Goal: Find contact information: Find contact information

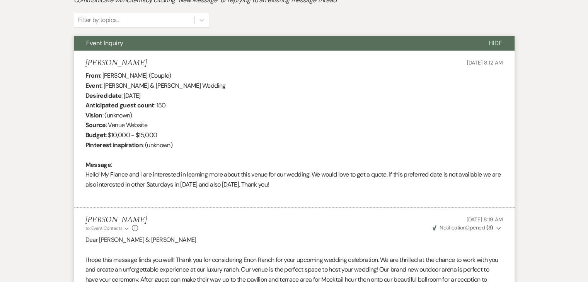
scroll to position [249, 0]
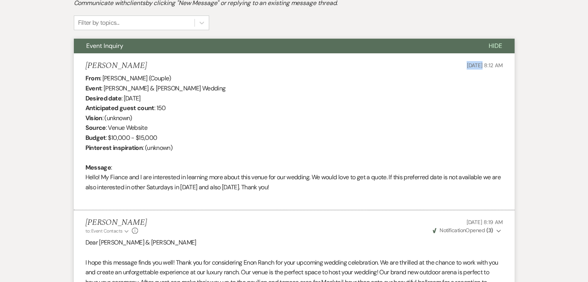
drag, startPoint x: 446, startPoint y: 61, endPoint x: 466, endPoint y: 65, distance: 20.6
click at [466, 65] on div "Doris Amouzou Sep 22, 2025, 8:12 AM" at bounding box center [294, 66] width 418 height 10
copy span "Sep 22"
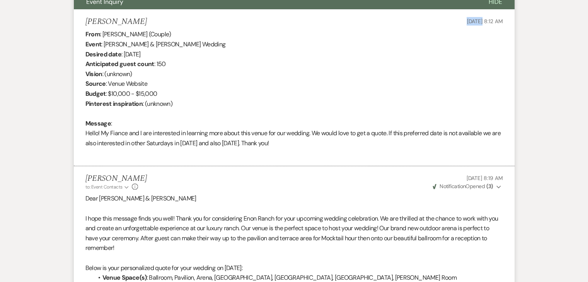
scroll to position [133, 0]
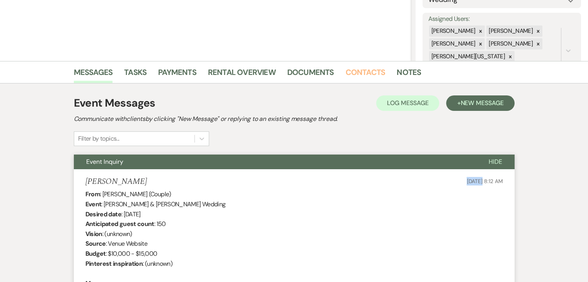
click at [359, 70] on link "Contacts" at bounding box center [366, 74] width 40 height 17
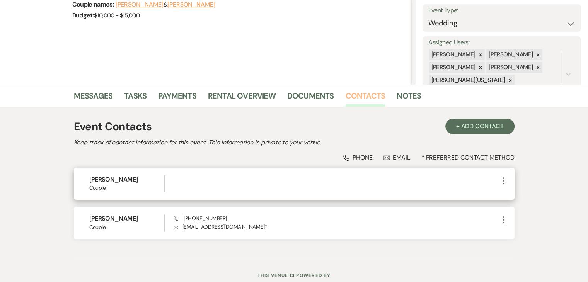
scroll to position [135, 0]
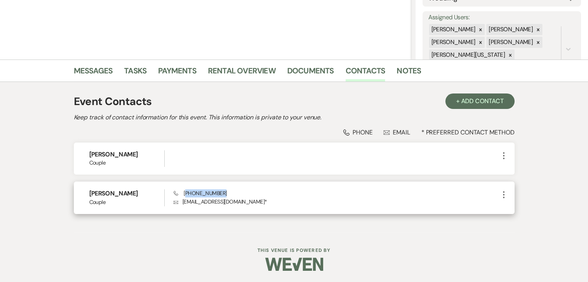
drag, startPoint x: 227, startPoint y: 193, endPoint x: 186, endPoint y: 185, distance: 42.2
click at [186, 185] on div "Doris Amouzou Couple Phone (404) 980-2383 Envelope dorisplussammy@gmail.com * M…" at bounding box center [294, 198] width 441 height 32
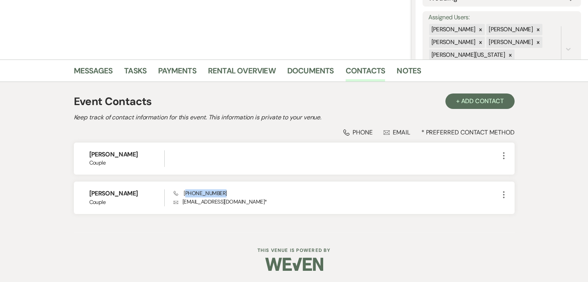
copy span "404) 980-2383"
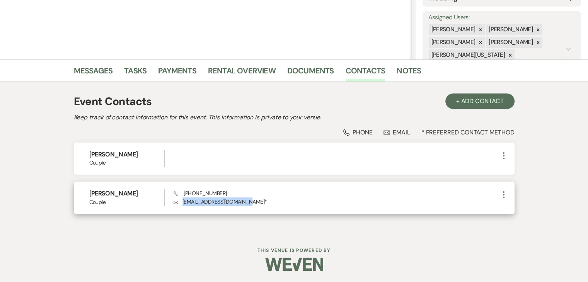
drag, startPoint x: 248, startPoint y: 201, endPoint x: 183, endPoint y: 201, distance: 65.0
click at [183, 201] on p "Envelope dorisplussammy@gmail.com *" at bounding box center [336, 202] width 325 height 9
copy p "dorisplussammy@gmail.com"
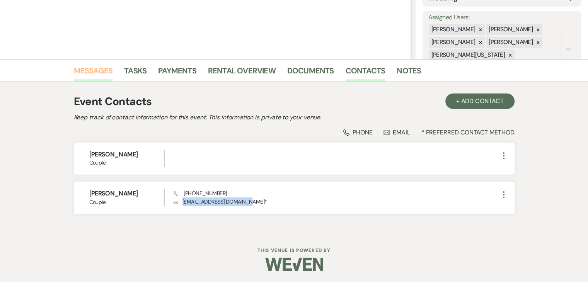
click at [90, 71] on link "Messages" at bounding box center [93, 73] width 39 height 17
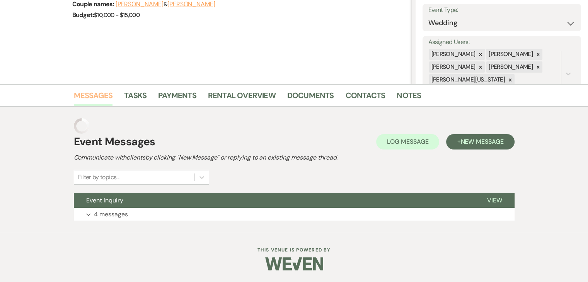
scroll to position [94, 0]
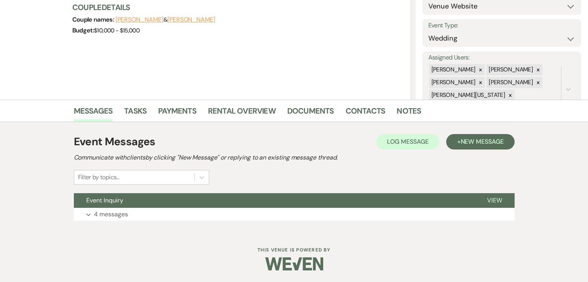
click at [248, 221] on div "Event Messages Log Log Message + New Message Communicate with clients by clicki…" at bounding box center [294, 177] width 441 height 95
click at [246, 214] on button "Expand 4 messages" at bounding box center [294, 214] width 441 height 13
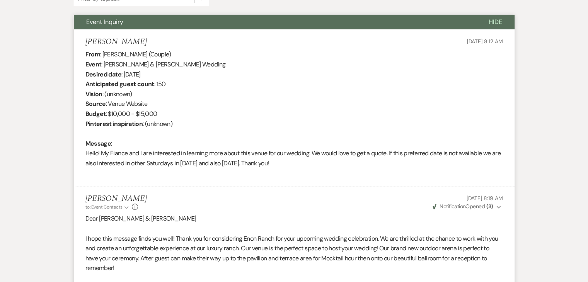
scroll to position [288, 0]
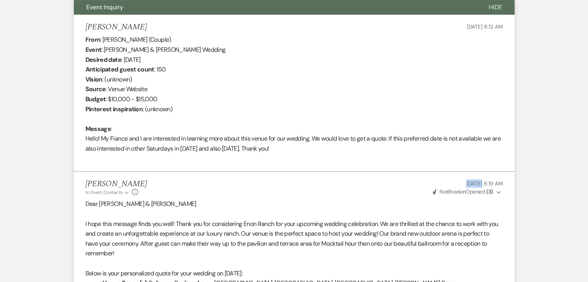
drag, startPoint x: 446, startPoint y: 185, endPoint x: 466, endPoint y: 184, distance: 20.1
click at [466, 184] on p "Sep 22, 2025, 8:19 AM" at bounding box center [468, 183] width 72 height 9
copy span "Sep 22"
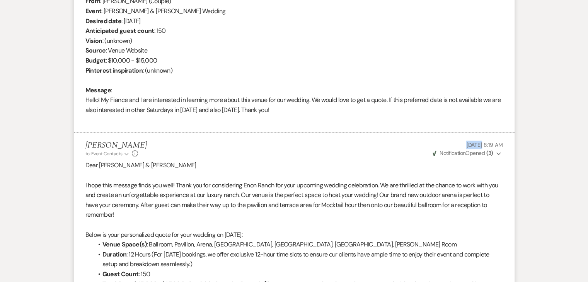
scroll to position [133, 0]
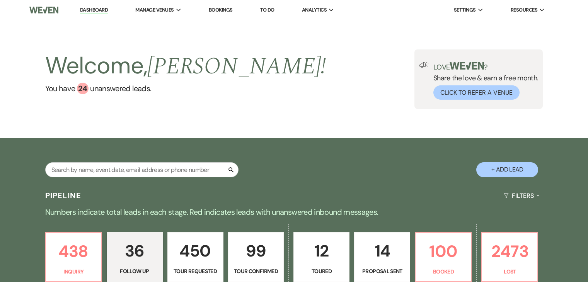
select select "9"
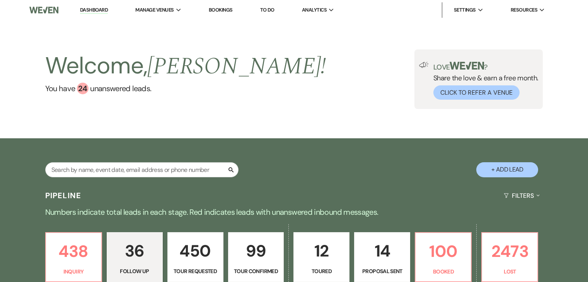
select select "9"
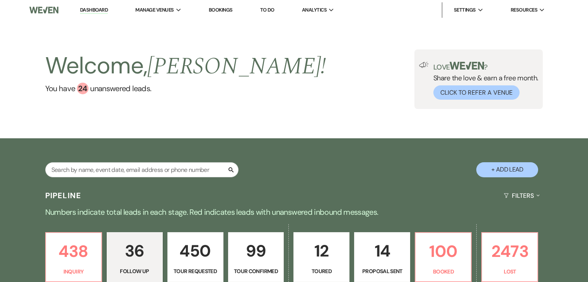
select select "9"
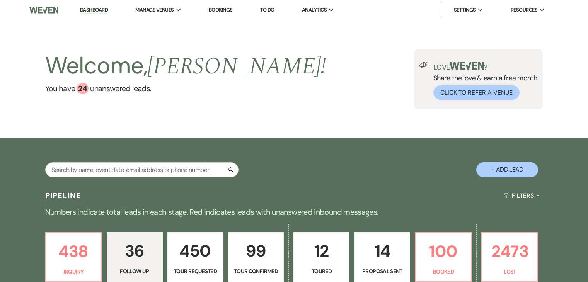
select select "9"
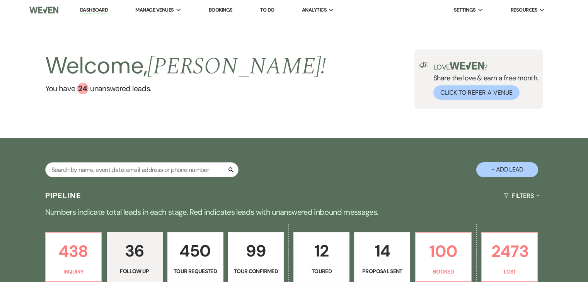
select select "9"
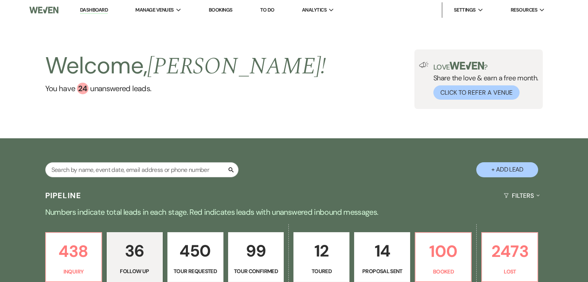
select select "9"
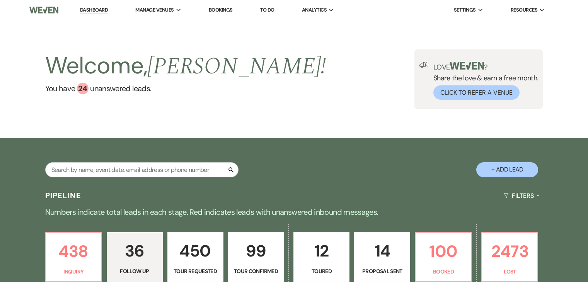
select select "9"
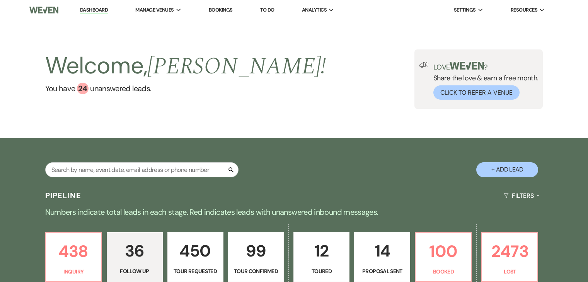
select select "9"
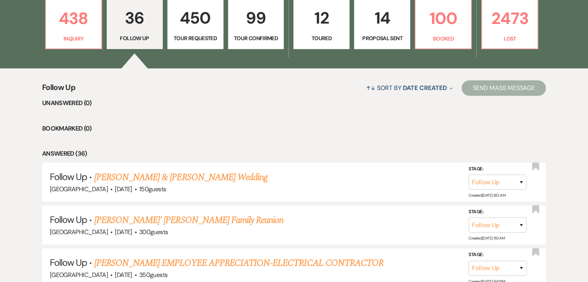
scroll to position [232, 0]
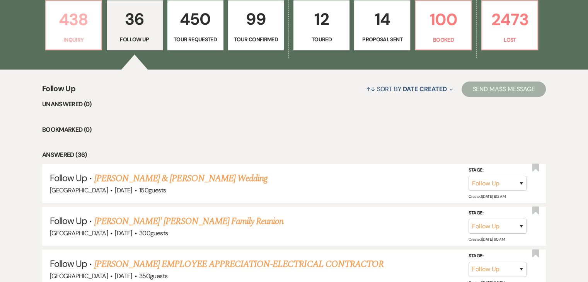
click at [82, 42] on p "Inquiry" at bounding box center [74, 40] width 46 height 9
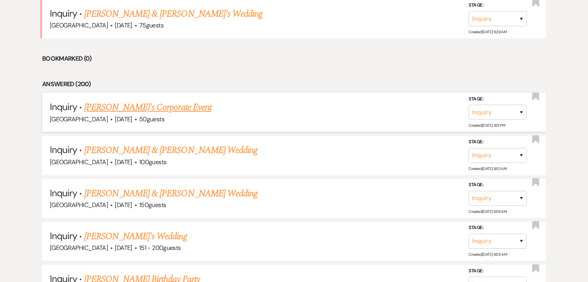
scroll to position [348, 0]
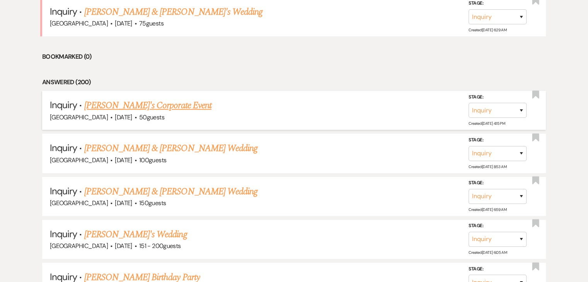
click at [147, 104] on link "Jade DeJesn's Corporate Event" at bounding box center [147, 106] width 127 height 14
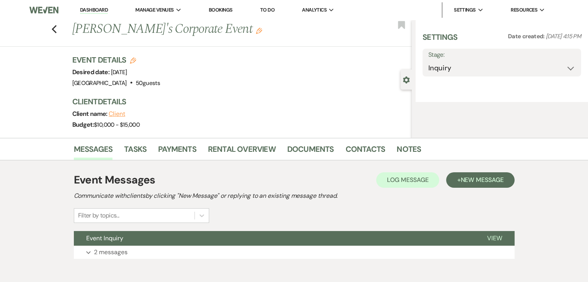
select select "5"
select select "9"
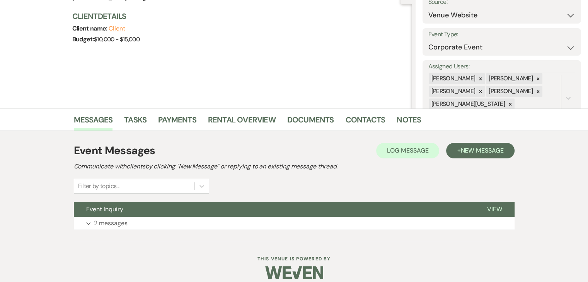
scroll to position [94, 0]
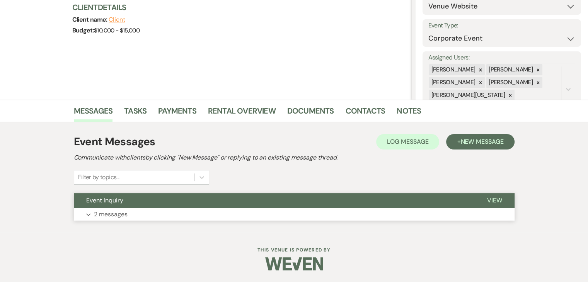
click at [144, 205] on button "Event Inquiry" at bounding box center [274, 200] width 401 height 15
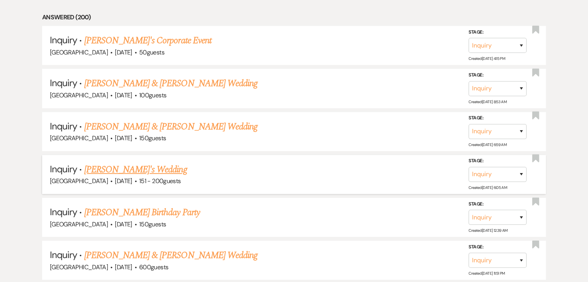
scroll to position [426, 0]
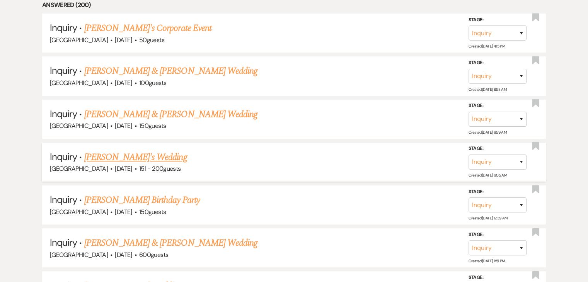
drag, startPoint x: 139, startPoint y: 162, endPoint x: 126, endPoint y: 157, distance: 13.7
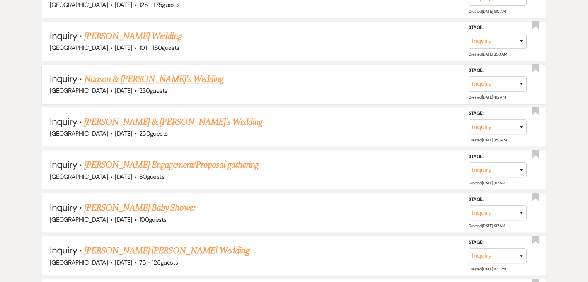
scroll to position [735, 0]
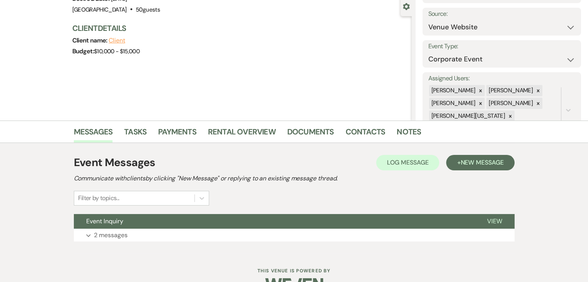
scroll to position [94, 0]
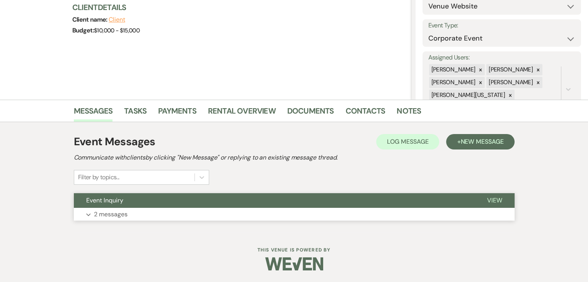
click at [204, 213] on button "Expand 2 messages" at bounding box center [294, 214] width 441 height 13
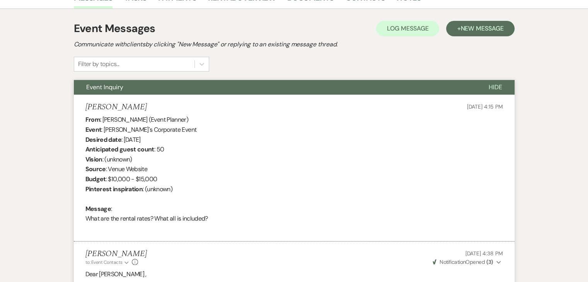
scroll to position [210, 0]
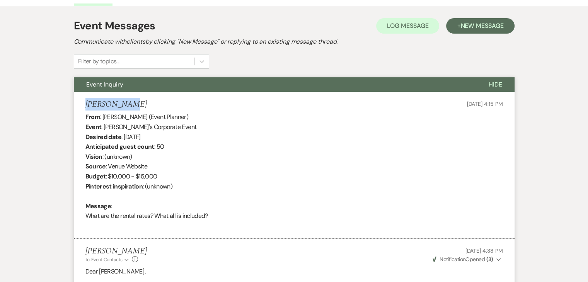
drag, startPoint x: 162, startPoint y: 101, endPoint x: 48, endPoint y: 108, distance: 113.5
copy h5 "[PERSON_NAME]"
drag, startPoint x: 184, startPoint y: 138, endPoint x: 123, endPoint y: 135, distance: 60.8
click at [123, 135] on div "From : Jade DeJesn (Event Planner) Event : Jade DeJesn's Corporate Event Desire…" at bounding box center [294, 171] width 418 height 119
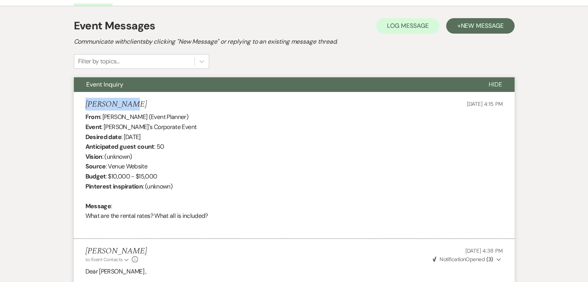
copy div "November 22nd 2025"
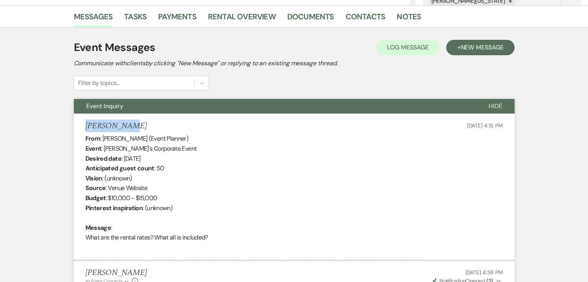
scroll to position [164, 0]
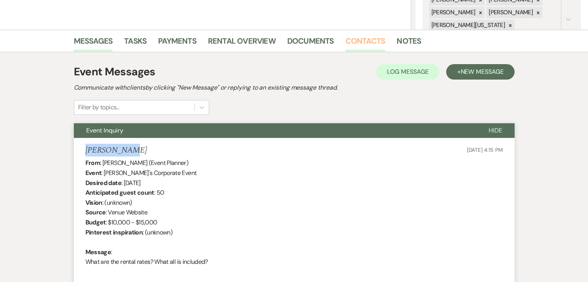
click at [346, 39] on link "Contacts" at bounding box center [366, 43] width 40 height 17
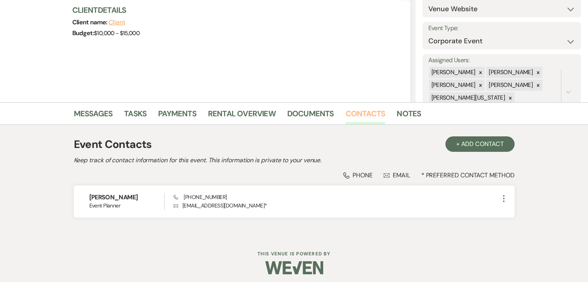
scroll to position [96, 0]
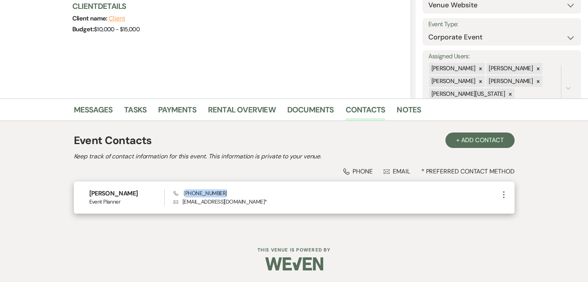
drag, startPoint x: 224, startPoint y: 195, endPoint x: 186, endPoint y: 185, distance: 39.9
click at [186, 185] on div "Jade DeJesn Event Planner Phone (678) 643-5629 Envelope vision2lifellc@gmail.co…" at bounding box center [294, 198] width 441 height 32
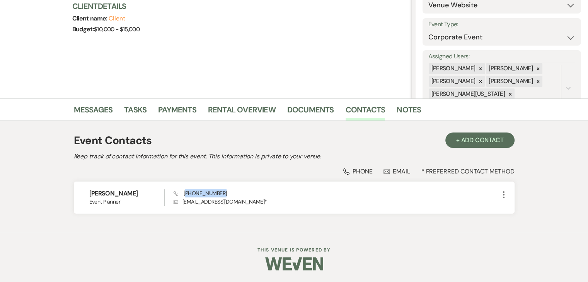
copy span "678) 643-5629"
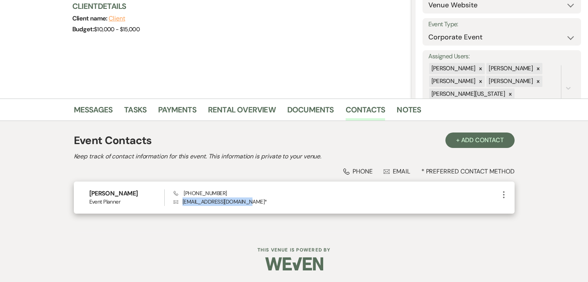
drag, startPoint x: 237, startPoint y: 204, endPoint x: 181, endPoint y: 200, distance: 55.9
click at [181, 200] on p "Envelope vision2lifellc@gmail.com *" at bounding box center [336, 202] width 325 height 9
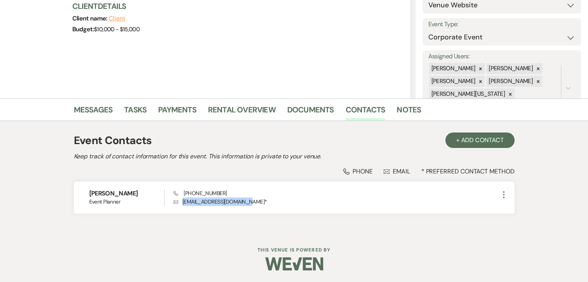
copy p "vision2lifellc@gmail.com"
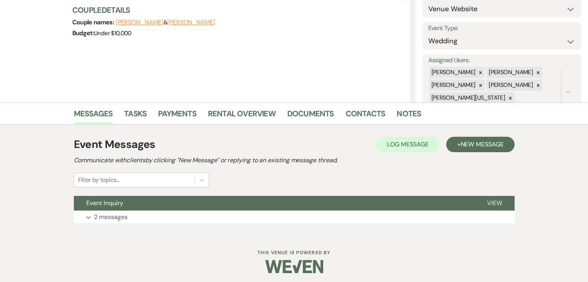
scroll to position [94, 0]
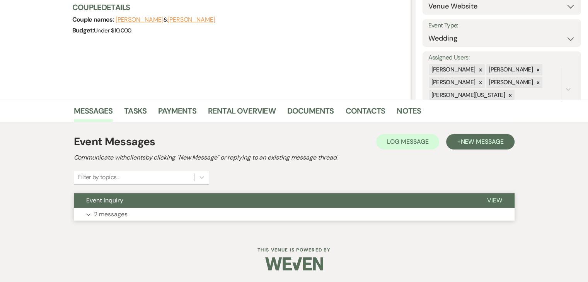
click at [207, 207] on button "Event Inquiry" at bounding box center [274, 200] width 401 height 15
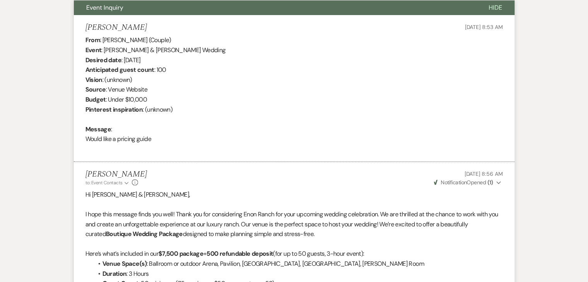
scroll to position [210, 0]
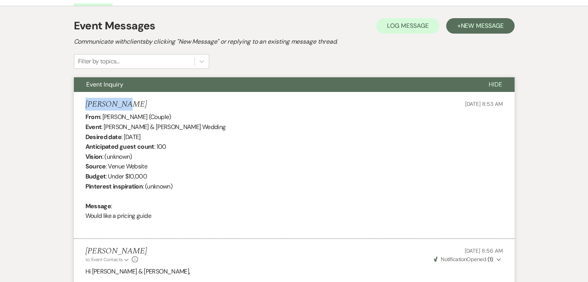
drag, startPoint x: 152, startPoint y: 100, endPoint x: 65, endPoint y: 103, distance: 86.7
copy h5 "Laura Hill"
drag, startPoint x: 123, startPoint y: 134, endPoint x: 179, endPoint y: 135, distance: 56.1
click at [179, 135] on div "From : Laura Hill (Couple) Event : Fiifi Smith-Quayson & Laura Hill's Wedding D…" at bounding box center [294, 171] width 418 height 119
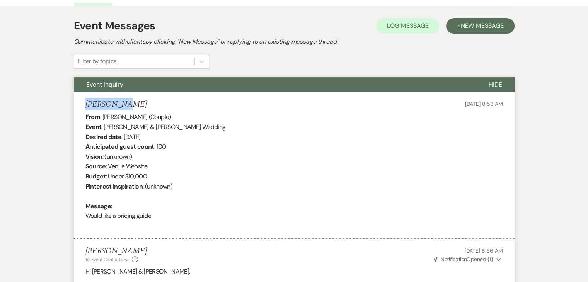
copy div "March 21st 2026"
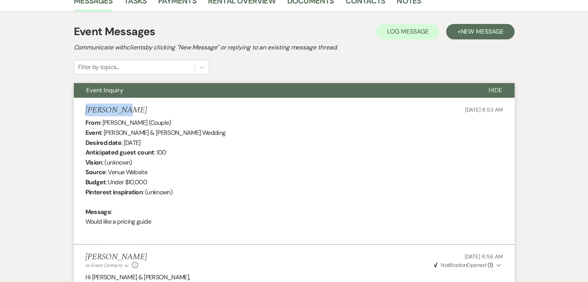
scroll to position [172, 0]
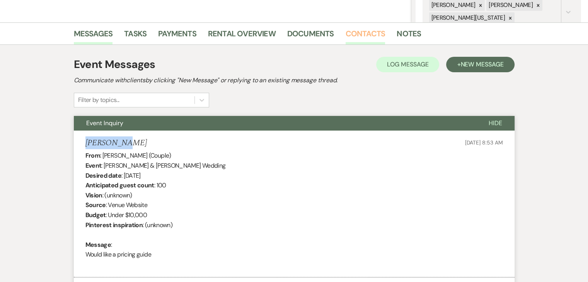
click at [350, 38] on link "Contacts" at bounding box center [366, 35] width 40 height 17
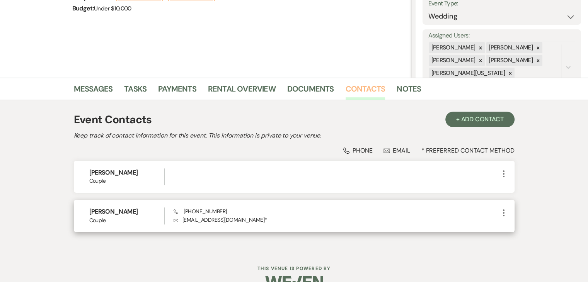
scroll to position [135, 0]
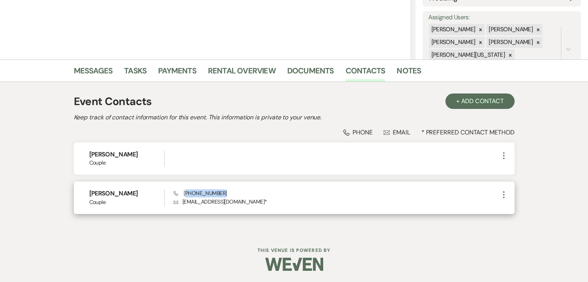
drag, startPoint x: 229, startPoint y: 195, endPoint x: 186, endPoint y: 194, distance: 42.6
click at [186, 194] on div "Phone (404) 202-9405 Envelope laura_hill12@yahoo.com *" at bounding box center [336, 198] width 325 height 17
copy span "404) 202-9405"
drag, startPoint x: 237, startPoint y: 202, endPoint x: 179, endPoint y: 200, distance: 57.7
click at [179, 200] on p "Envelope laura_hill12@yahoo.com *" at bounding box center [336, 202] width 325 height 9
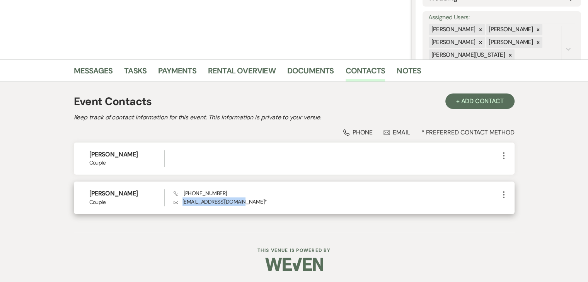
copy p "laura_hill12@yahoo.com"
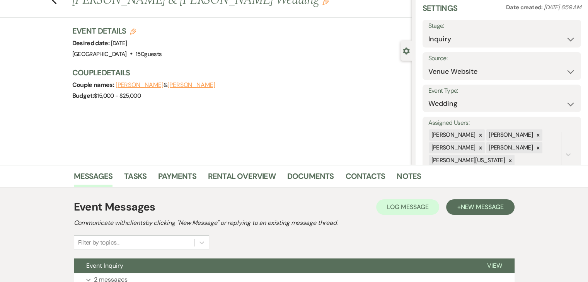
scroll to position [94, 0]
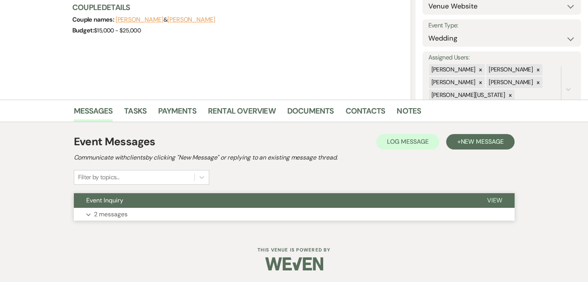
click at [157, 208] on div "Event Inquiry View Expand 2 messages" at bounding box center [294, 207] width 441 height 28
click at [161, 208] on button "Expand 2 messages" at bounding box center [294, 214] width 441 height 13
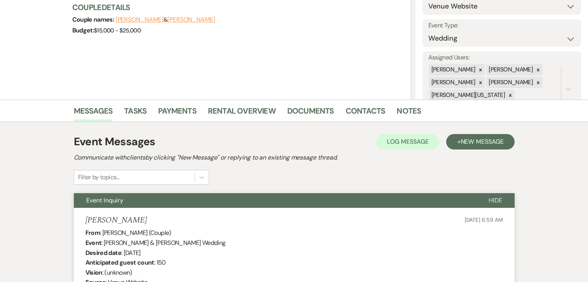
drag, startPoint x: 138, startPoint y: 216, endPoint x: 70, endPoint y: 221, distance: 69.0
copy h5 "Annika Lanning"
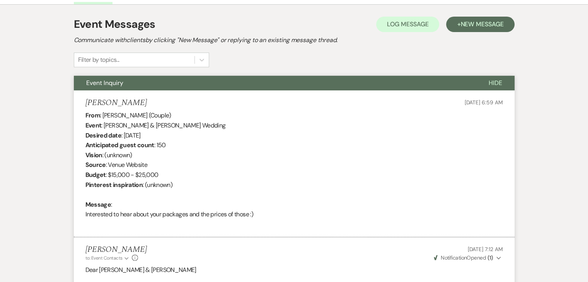
scroll to position [249, 0]
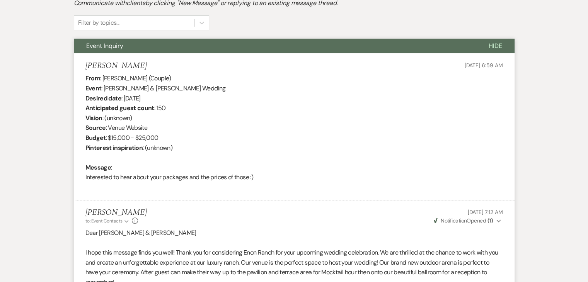
drag, startPoint x: 162, startPoint y: 97, endPoint x: 124, endPoint y: 96, distance: 38.7
click at [124, 96] on div "From : Annika Lanning (Couple) Event : Andrew Dodd & Annika Lanning's Wedding D…" at bounding box center [294, 132] width 418 height 119
copy div "July 11th 2026"
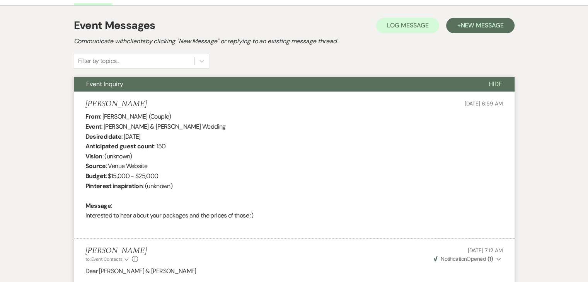
scroll to position [139, 0]
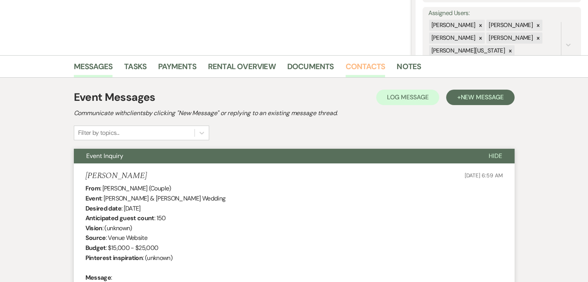
click at [362, 65] on link "Contacts" at bounding box center [366, 68] width 40 height 17
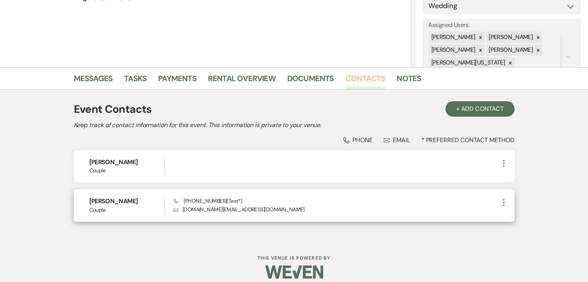
scroll to position [135, 0]
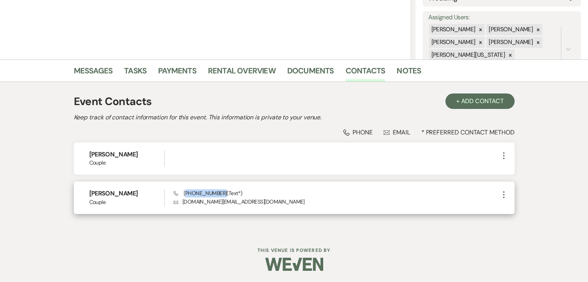
drag, startPoint x: 219, startPoint y: 193, endPoint x: 187, endPoint y: 189, distance: 31.6
click at [186, 190] on div "Phone (972) 742-6196 (Text*) Envelope annikalanning.al@gmail.com" at bounding box center [336, 198] width 325 height 17
copy span "972) 742-6196"
drag, startPoint x: 259, startPoint y: 202, endPoint x: 184, endPoint y: 200, distance: 75.5
click at [184, 200] on p "Envelope annikalanning.al@gmail.com" at bounding box center [336, 202] width 325 height 9
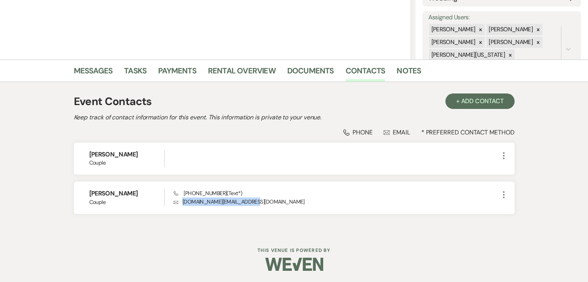
copy p "annikalanning.al@gmail.com"
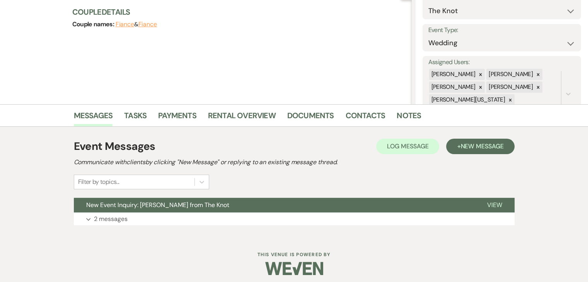
scroll to position [94, 0]
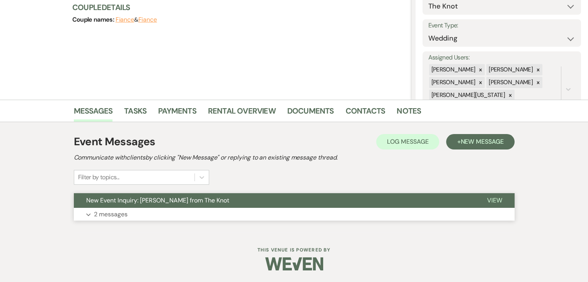
click at [209, 218] on button "Expand 2 messages" at bounding box center [294, 214] width 441 height 13
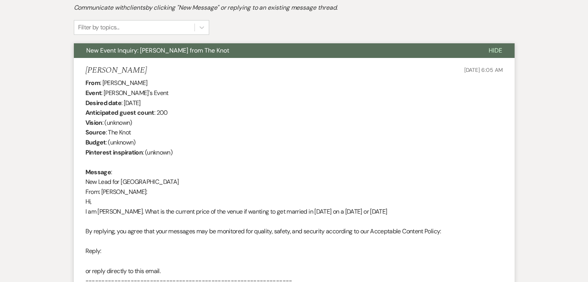
scroll to position [249, 0]
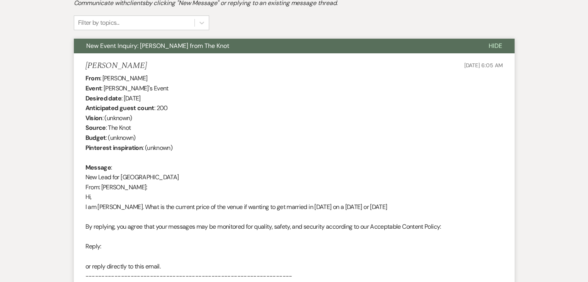
drag, startPoint x: 156, startPoint y: 66, endPoint x: 77, endPoint y: 62, distance: 79.4
click at [77, 62] on li "[PERSON_NAME] [DATE] 6:05 AM From : [PERSON_NAME] Event : [PERSON_NAME]'s Event…" at bounding box center [294, 240] width 441 height 375
copy h5 "[PERSON_NAME]"
drag, startPoint x: 166, startPoint y: 98, endPoint x: 124, endPoint y: 97, distance: 42.2
click at [124, 97] on div "From : [PERSON_NAME] Event : [PERSON_NAME]'s Event Desired date : [DATE] Antici…" at bounding box center [294, 246] width 418 height 347
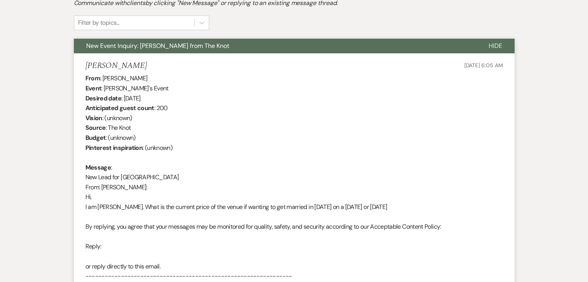
copy div "[DATE]"
drag, startPoint x: 444, startPoint y: 63, endPoint x: 464, endPoint y: 65, distance: 19.8
click at [464, 65] on div "[PERSON_NAME] [DATE] 6:05 AM" at bounding box center [294, 66] width 418 height 10
copy span "[DATE]"
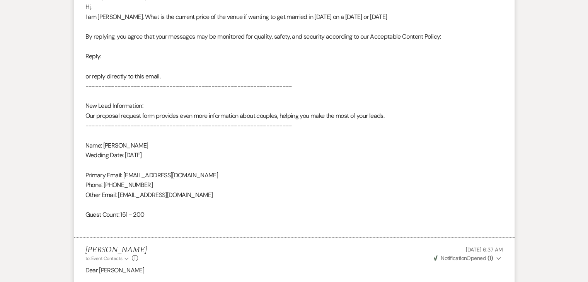
scroll to position [443, 0]
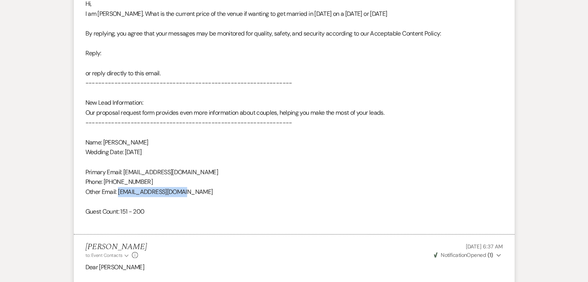
drag, startPoint x: 119, startPoint y: 191, endPoint x: 185, endPoint y: 193, distance: 65.8
click at [185, 193] on div "From : Elisabelle Kaputo Event : Elisabelle Kaputo's Event Desired date : July …" at bounding box center [294, 53] width 418 height 347
copy div "elisakaputo@gmail.com"
drag, startPoint x: 159, startPoint y: 180, endPoint x: 106, endPoint y: 179, distance: 53.8
click at [106, 181] on div "From : Elisabelle Kaputo Event : Elisabelle Kaputo's Event Desired date : July …" at bounding box center [294, 53] width 418 height 347
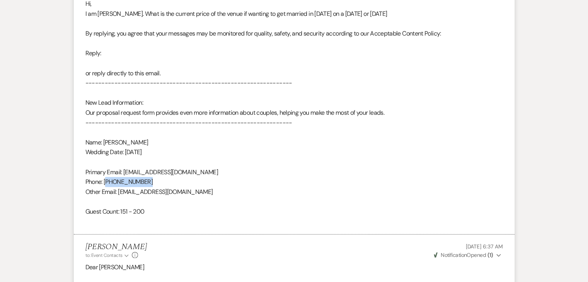
copy div "404) 322-5335"
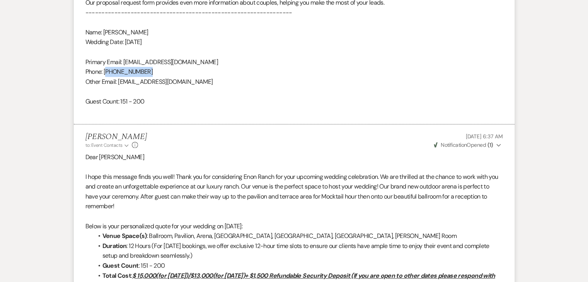
scroll to position [559, 0]
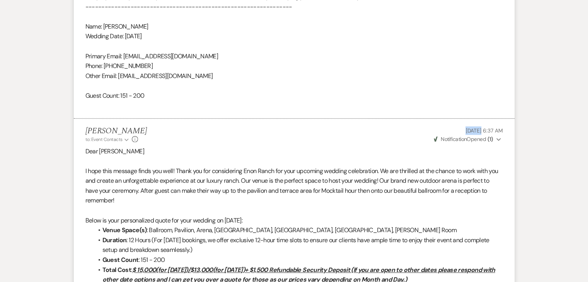
click at [466, 132] on p "Sep 22, 2025, 6:37 AM" at bounding box center [468, 130] width 70 height 9
copy span "Sep 22"
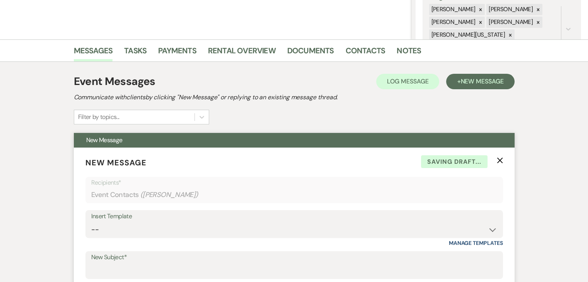
click at [497, 162] on icon "X" at bounding box center [500, 160] width 6 height 6
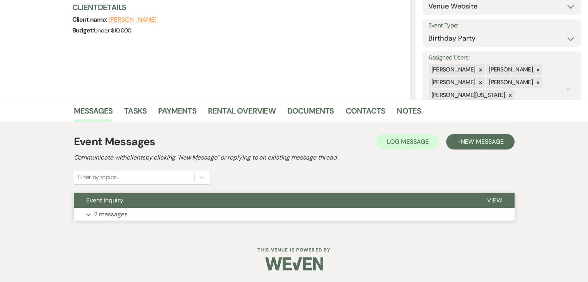
click at [347, 211] on button "Expand 2 messages" at bounding box center [294, 214] width 441 height 13
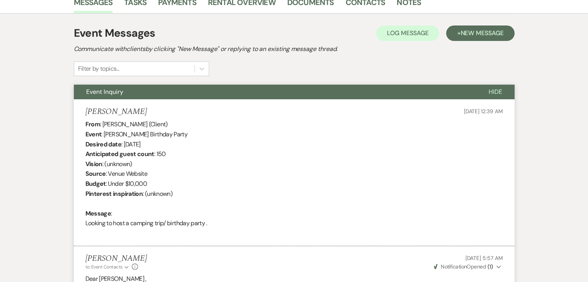
scroll to position [210, 0]
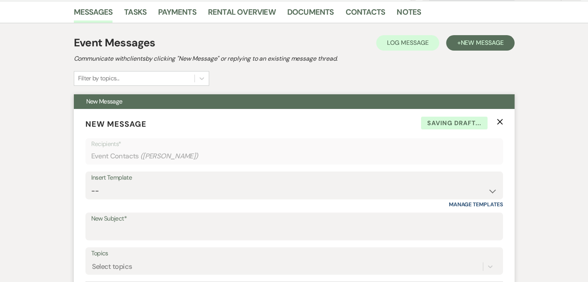
click at [498, 122] on icon "X" at bounding box center [500, 122] width 6 height 6
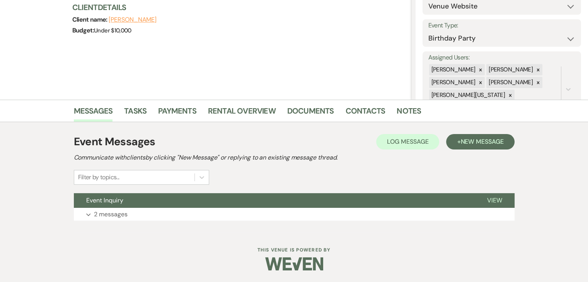
scroll to position [94, 0]
click at [410, 210] on button "Expand 2 messages" at bounding box center [294, 214] width 441 height 13
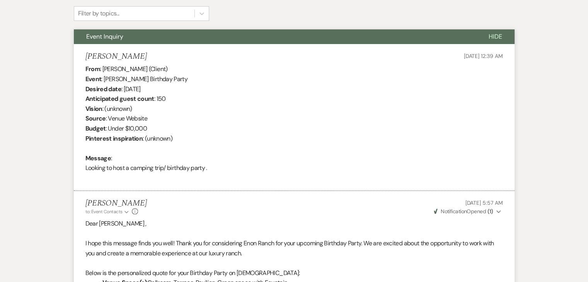
scroll to position [133, 0]
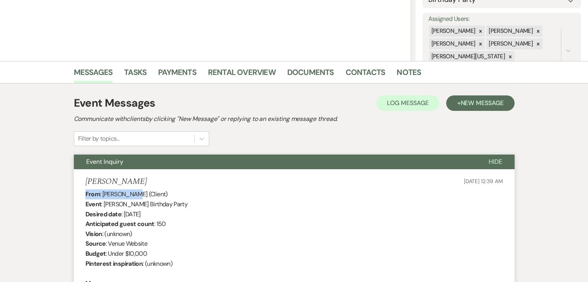
drag, startPoint x: 133, startPoint y: 187, endPoint x: 81, endPoint y: 188, distance: 51.8
click at [81, 188] on li "Jenesis Beckley Sep 22, 2025, 12:39 AM From : Jenesis Beckley (Client) Event : …" at bounding box center [294, 242] width 441 height 147
click at [136, 175] on li "Jenesis Beckley Sep 22, 2025, 12:39 AM From : Jenesis Beckley (Client) Event : …" at bounding box center [294, 242] width 441 height 147
drag, startPoint x: 135, startPoint y: 178, endPoint x: 81, endPoint y: 179, distance: 53.4
click at [81, 179] on li "Jenesis Beckley Sep 22, 2025, 12:39 AM From : Jenesis Beckley (Client) Event : …" at bounding box center [294, 242] width 441 height 147
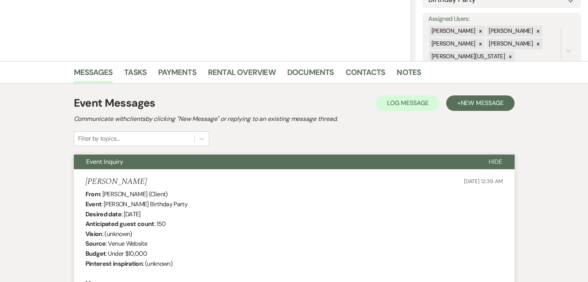
copy h5 "Jenesis Beckley"
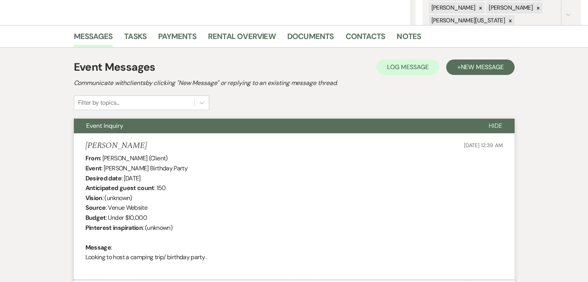
scroll to position [172, 0]
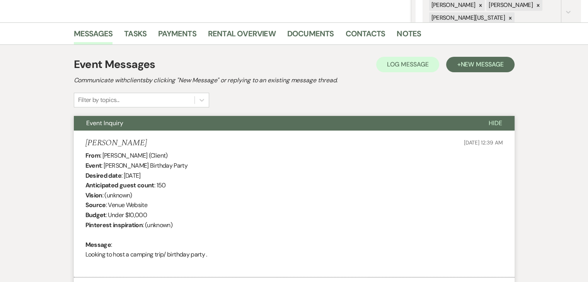
drag, startPoint x: 188, startPoint y: 175, endPoint x: 124, endPoint y: 172, distance: 63.9
click at [124, 172] on div "From : Jenesis Beckley (Client) Event : Jenesis Beckley's Birthday Party Desire…" at bounding box center [294, 210] width 418 height 119
copy div "October 17th 2025"
drag, startPoint x: 439, startPoint y: 144, endPoint x: 462, endPoint y: 144, distance: 22.8
click at [462, 144] on div "Jenesis Beckley Sep 22, 2025, 12:39 AM" at bounding box center [294, 143] width 418 height 10
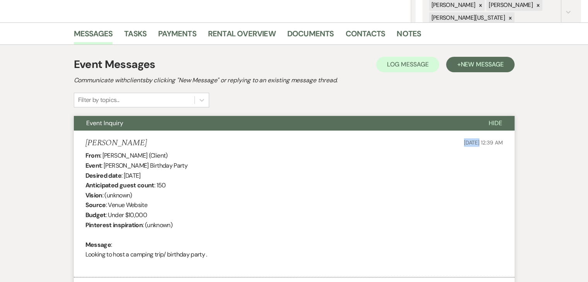
copy span "[DATE]"
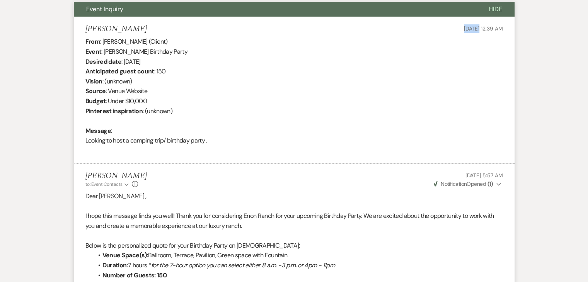
scroll to position [288, 0]
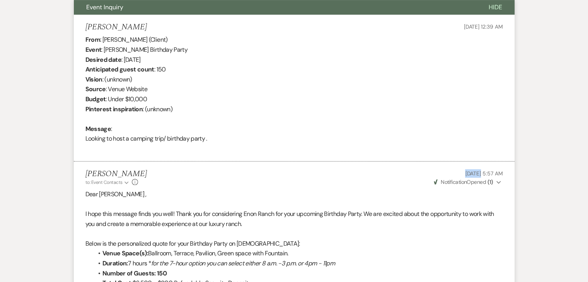
drag, startPoint x: 445, startPoint y: 169, endPoint x: 464, endPoint y: 173, distance: 19.3
click at [464, 173] on p "Sep 22, 2025, 5:57 AM" at bounding box center [468, 173] width 70 height 9
copy span "[DATE]"
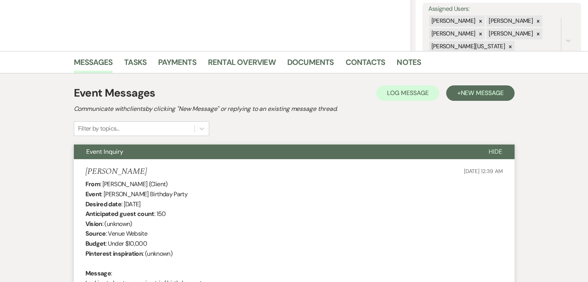
scroll to position [133, 0]
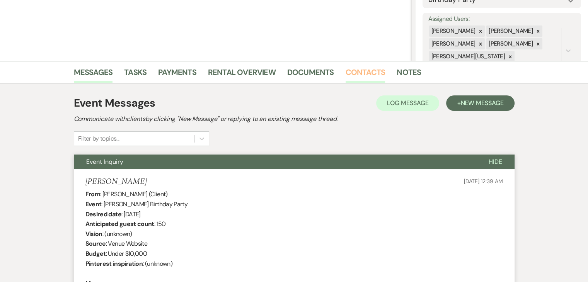
click at [350, 68] on link "Contacts" at bounding box center [366, 74] width 40 height 17
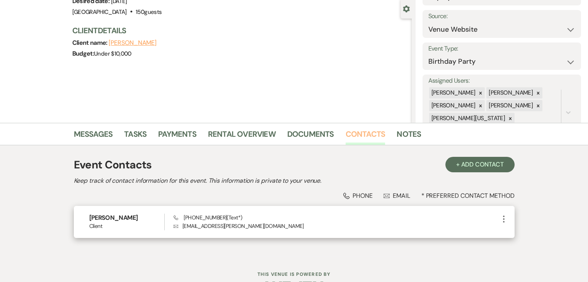
scroll to position [96, 0]
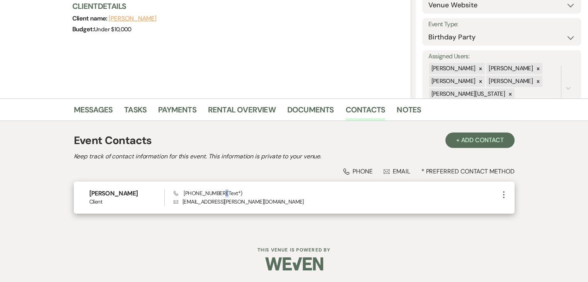
click at [217, 191] on span "Phone (404) 376-1865 (Text*)" at bounding box center [208, 193] width 68 height 7
click at [218, 191] on span "Phone (404) 376-1865 (Text*)" at bounding box center [208, 193] width 68 height 7
drag, startPoint x: 219, startPoint y: 191, endPoint x: 186, endPoint y: 189, distance: 33.0
click at [186, 189] on div "Jenesis Beckley Client Phone (404) 376-1865 (Text*) Envelope jenesis.beckley@gm…" at bounding box center [294, 198] width 441 height 32
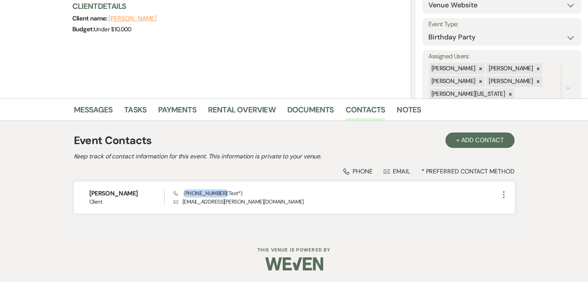
copy span "404) 376-1865"
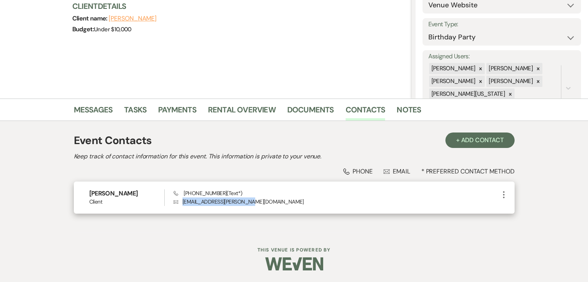
drag, startPoint x: 247, startPoint y: 201, endPoint x: 180, endPoint y: 203, distance: 66.9
click at [180, 203] on p "Envelope jenesis.beckley@gmail.com" at bounding box center [336, 202] width 325 height 9
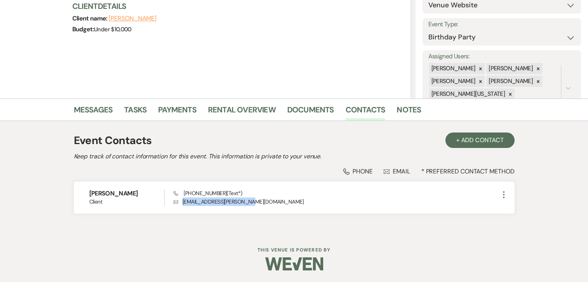
copy p "jenesis.beckley@gmail.com"
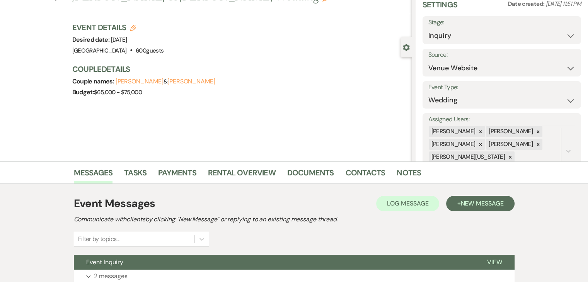
scroll to position [94, 0]
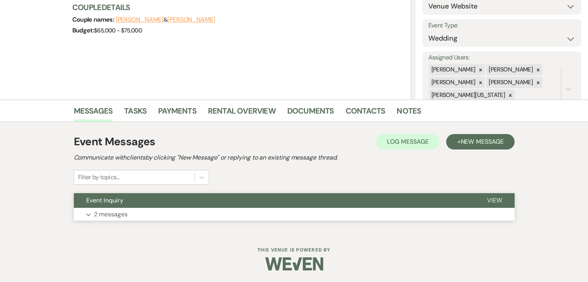
click at [163, 212] on button "Expand 2 messages" at bounding box center [294, 214] width 441 height 13
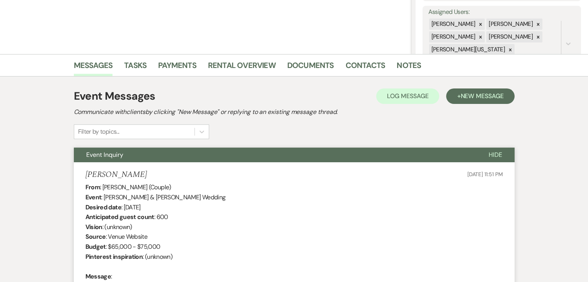
scroll to position [210, 0]
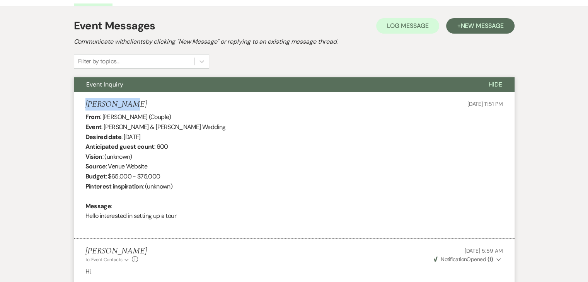
drag, startPoint x: 142, startPoint y: 107, endPoint x: 83, endPoint y: 95, distance: 60.8
click at [83, 95] on li "[PERSON_NAME] [DATE] 11:51 PM From : [PERSON_NAME] (Couple) Event : [PERSON_NAM…" at bounding box center [294, 165] width 441 height 147
copy h5 "[PERSON_NAME]"
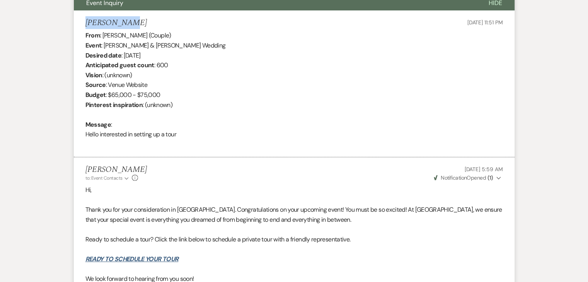
scroll to position [288, 0]
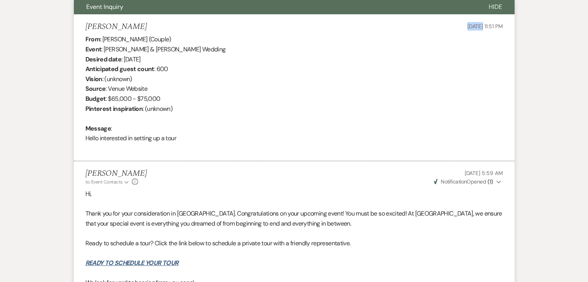
drag, startPoint x: 484, startPoint y: 29, endPoint x: 466, endPoint y: 27, distance: 18.3
click at [466, 27] on div "[PERSON_NAME] [DATE] 11:51 PM" at bounding box center [294, 27] width 418 height 10
copy span "[DATE]"
drag, startPoint x: 451, startPoint y: 172, endPoint x: 464, endPoint y: 172, distance: 13.5
click at [464, 172] on p "[DATE] 5:59 AM" at bounding box center [468, 173] width 70 height 9
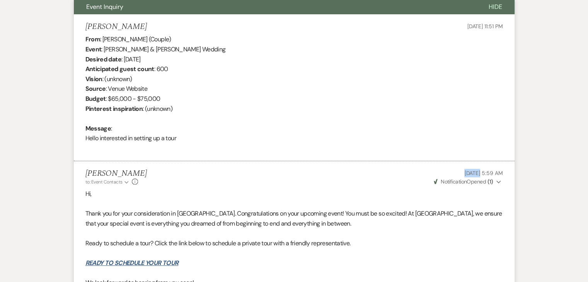
copy span "[DATE]"
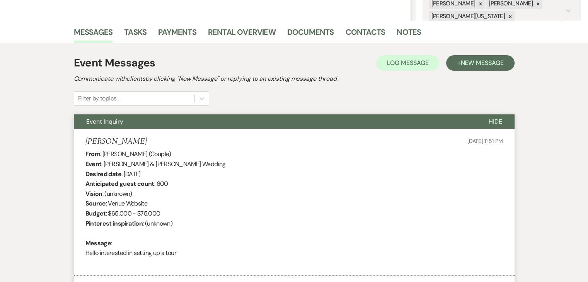
scroll to position [172, 0]
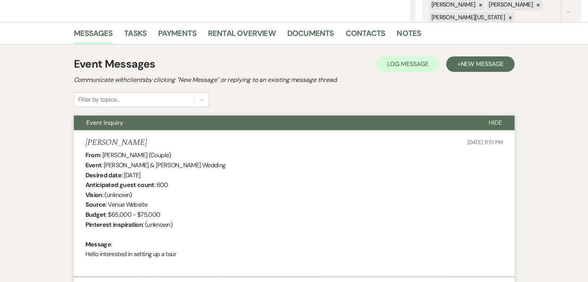
drag, startPoint x: 189, startPoint y: 175, endPoint x: 124, endPoint y: 174, distance: 65.0
click at [124, 174] on div "From : [PERSON_NAME] (Couple) Event : [PERSON_NAME] & [PERSON_NAME] Wedding Des…" at bounding box center [294, 209] width 418 height 119
copy div "[DATE]"
click at [356, 26] on li "Contacts" at bounding box center [371, 35] width 51 height 19
click at [360, 32] on link "Contacts" at bounding box center [366, 35] width 40 height 17
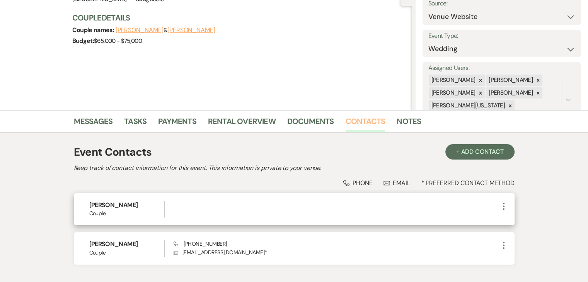
scroll to position [135, 0]
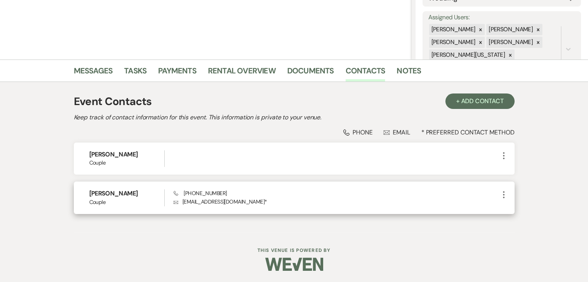
drag, startPoint x: 227, startPoint y: 190, endPoint x: 192, endPoint y: 189, distance: 35.2
click at [192, 190] on div "Phone [PHONE_NUMBER] Envelope [EMAIL_ADDRESS][DOMAIN_NAME] *" at bounding box center [336, 198] width 325 height 17
click at [237, 197] on div "Phone [PHONE_NUMBER] Envelope [EMAIL_ADDRESS][DOMAIN_NAME] *" at bounding box center [336, 198] width 325 height 17
drag, startPoint x: 235, startPoint y: 192, endPoint x: 192, endPoint y: 192, distance: 42.9
click at [192, 192] on div "Phone [PHONE_NUMBER] Envelope [EMAIL_ADDRESS][DOMAIN_NAME] *" at bounding box center [336, 198] width 325 height 17
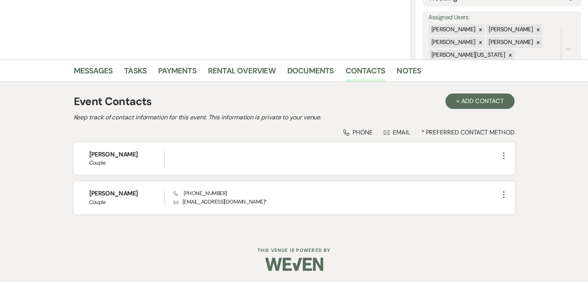
copy span "405) 305-1908"
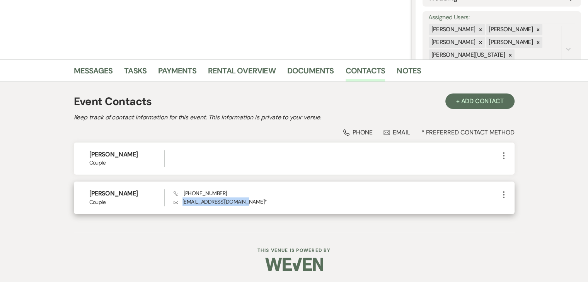
drag, startPoint x: 243, startPoint y: 203, endPoint x: 181, endPoint y: 203, distance: 62.3
click at [181, 203] on p "Envelope [EMAIL_ADDRESS][DOMAIN_NAME] *" at bounding box center [336, 202] width 325 height 9
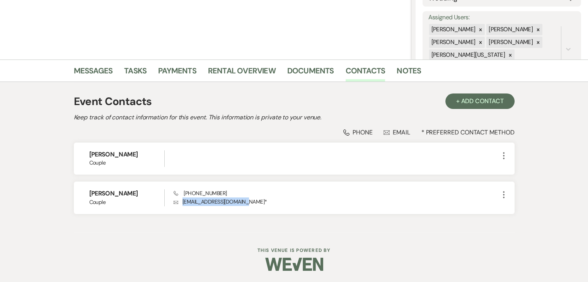
copy p "theaffuls2026@gmail.com"
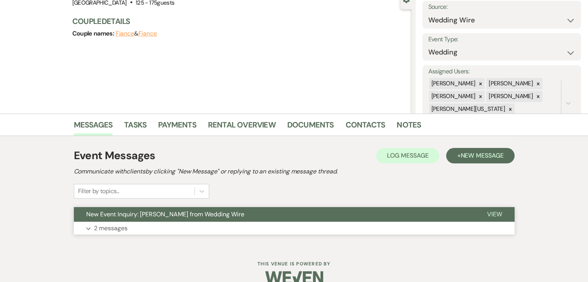
scroll to position [94, 0]
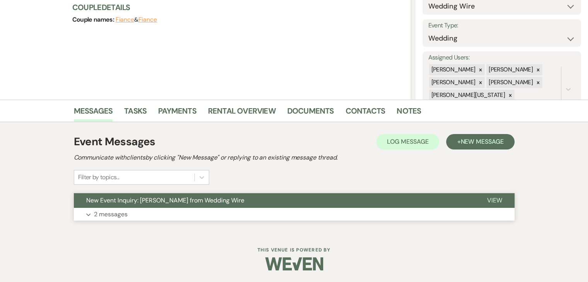
click at [251, 219] on button "Expand 2 messages" at bounding box center [294, 214] width 441 height 13
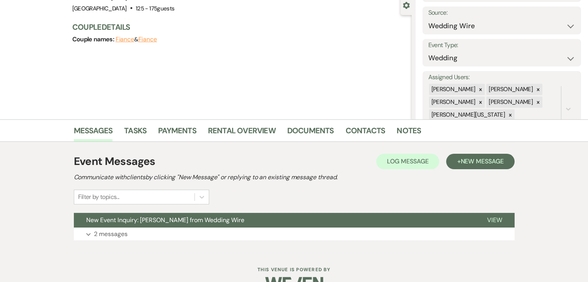
scroll to position [94, 0]
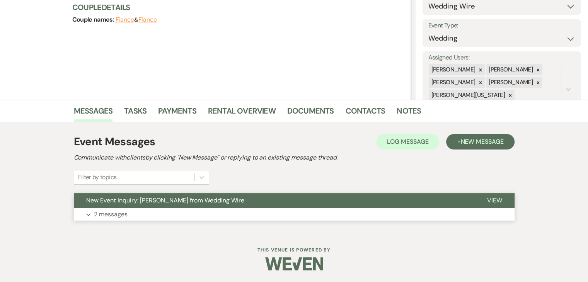
click at [210, 212] on button "Expand 2 messages" at bounding box center [294, 214] width 441 height 13
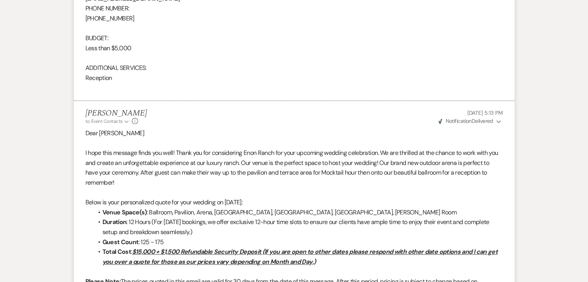
scroll to position [791, 0]
